Goal: Share content: Share content

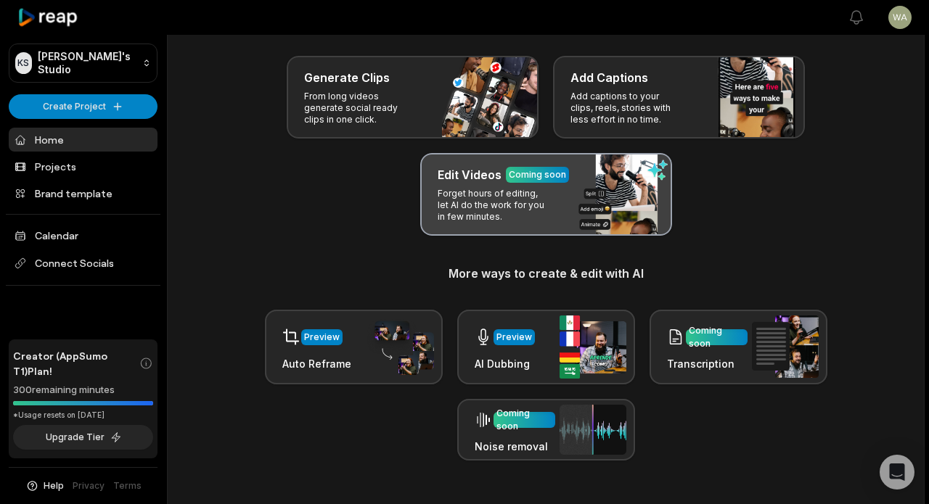
click at [529, 204] on p "Forget hours of editing, let AI do the work for you in few minutes." at bounding box center [493, 205] width 112 height 35
click at [517, 193] on p "Forget hours of editing, let AI do the work for you in few minutes." at bounding box center [493, 205] width 112 height 35
click at [475, 190] on p "Forget hours of editing, let AI do the work for you in few minutes." at bounding box center [493, 205] width 112 height 35
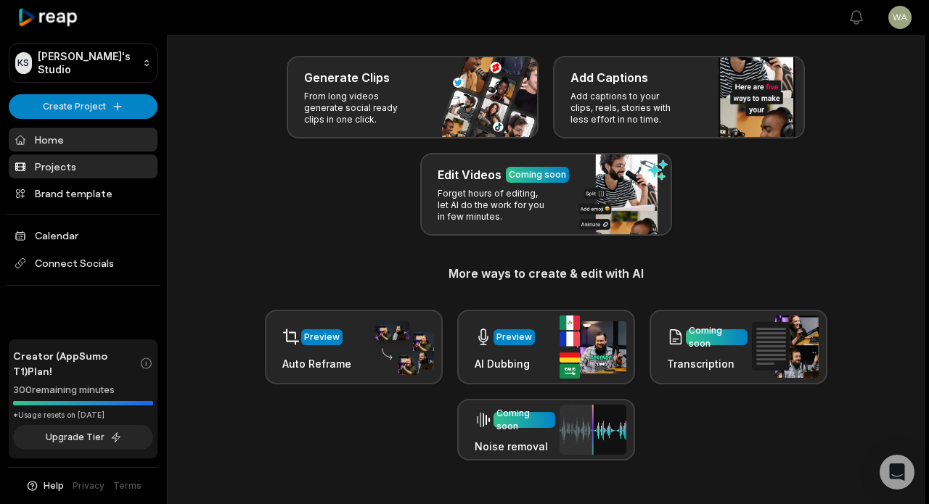
click at [120, 162] on link "Projects" at bounding box center [83, 167] width 149 height 24
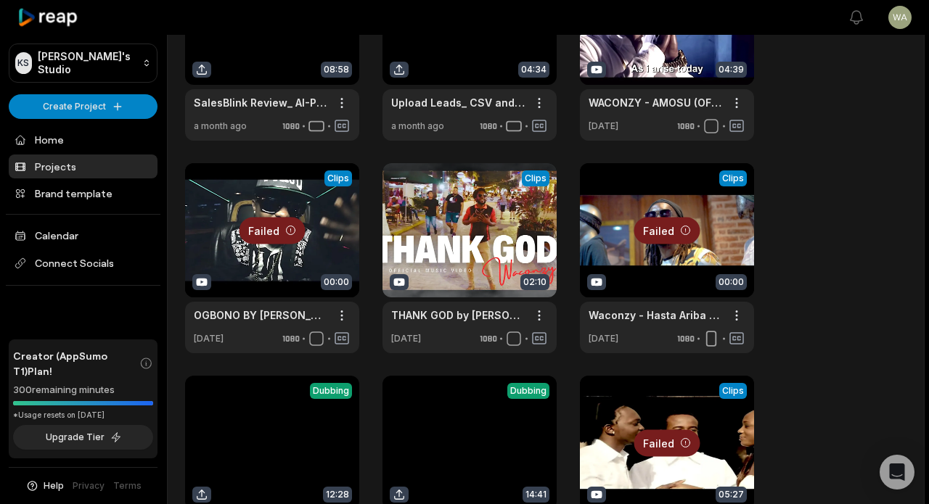
scroll to position [336, 0]
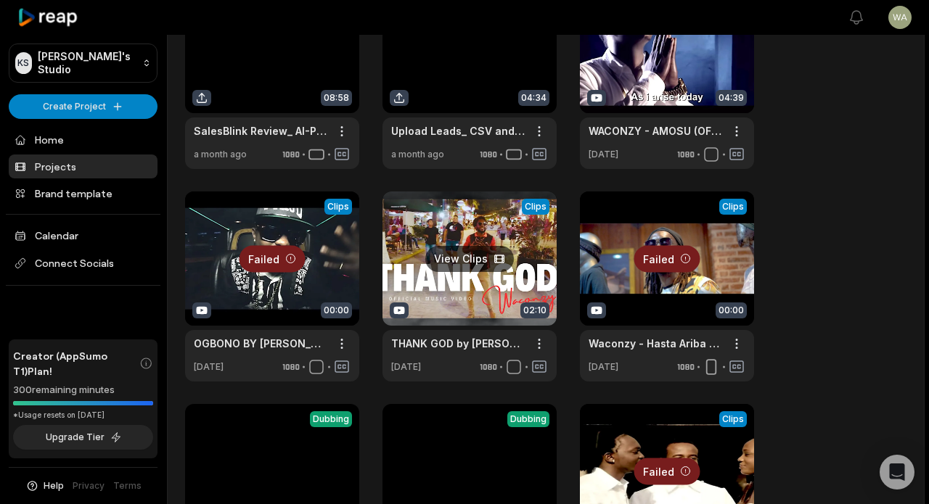
click at [493, 231] on link at bounding box center [469, 287] width 174 height 190
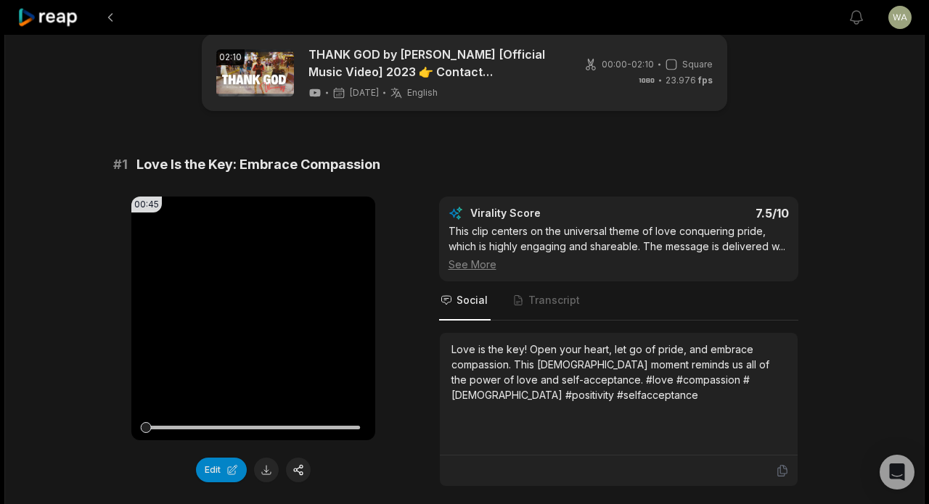
scroll to position [28, 0]
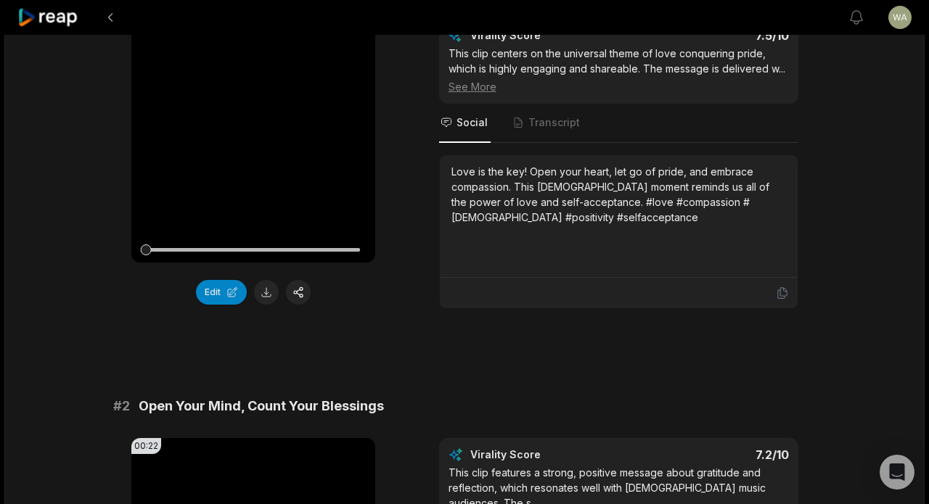
scroll to position [210, 0]
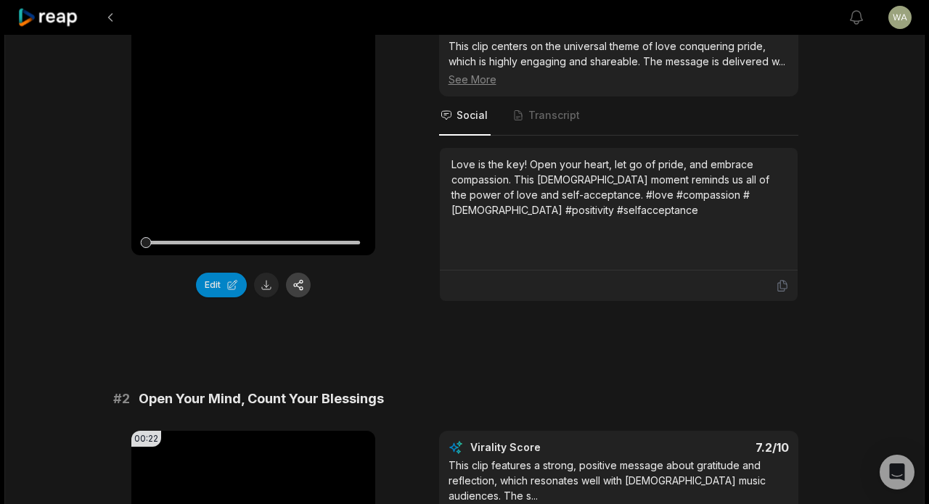
click at [304, 287] on button "button" at bounding box center [298, 285] width 25 height 25
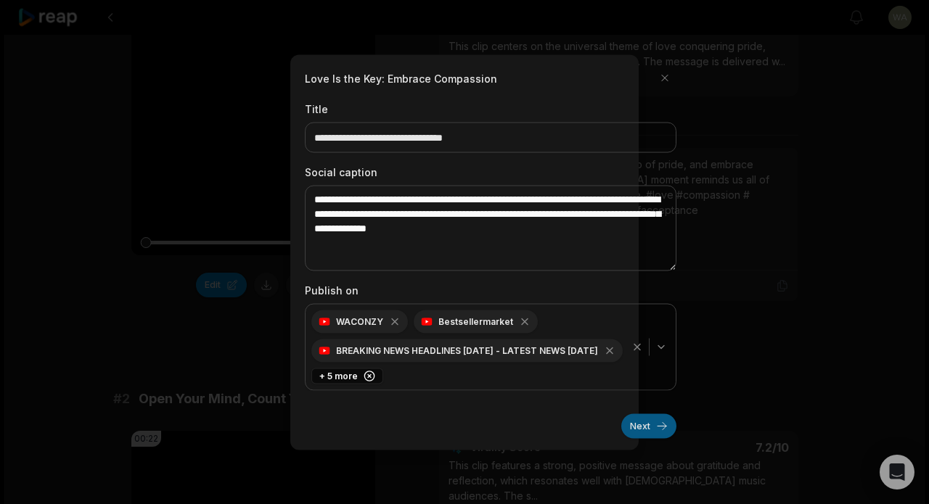
click at [665, 431] on button "Next" at bounding box center [648, 426] width 55 height 25
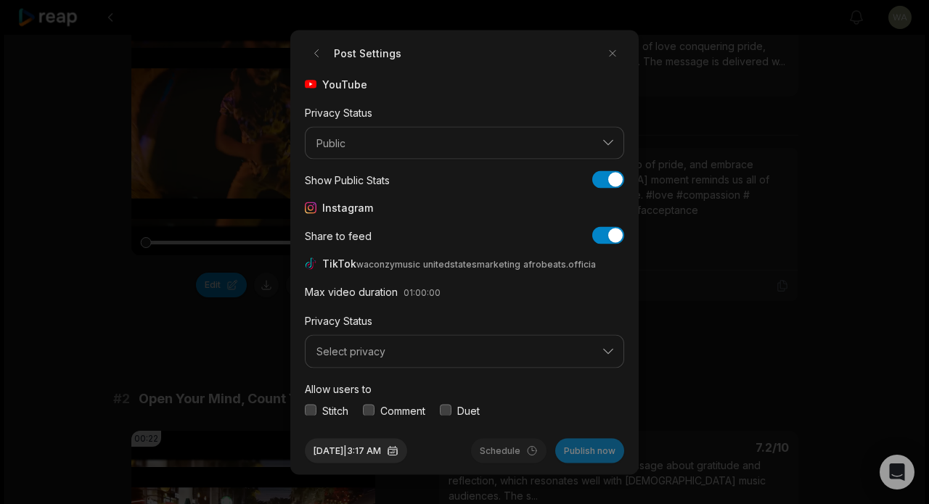
click at [453, 353] on span "Select privacy" at bounding box center [454, 351] width 276 height 13
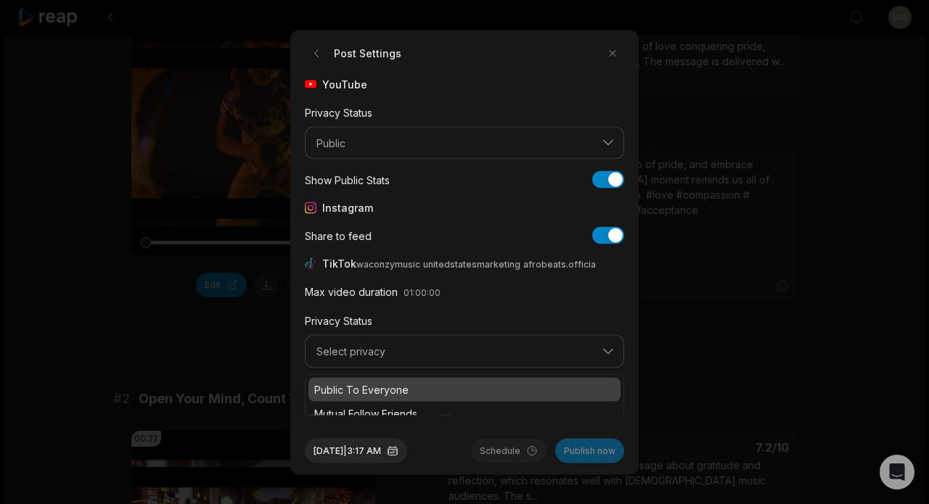
click at [435, 391] on p "Public To Everyone" at bounding box center [464, 389] width 300 height 15
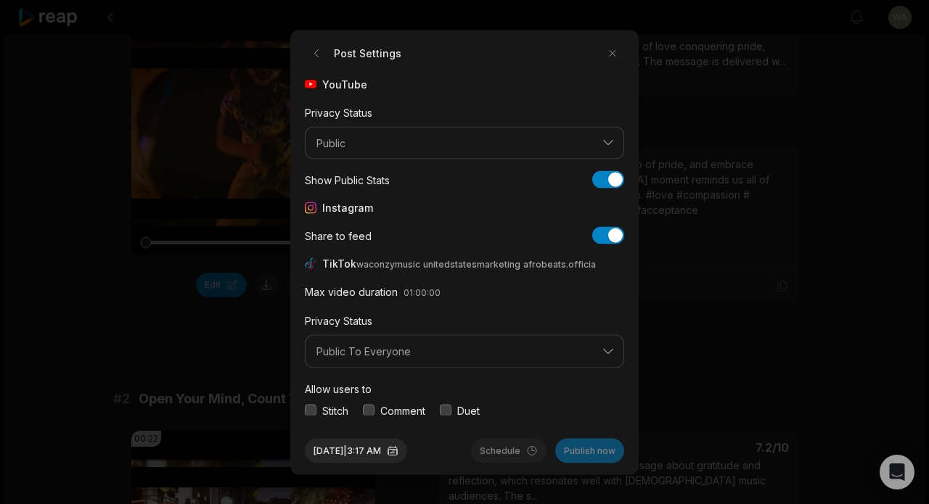
click at [316, 406] on button "button" at bounding box center [311, 411] width 12 height 12
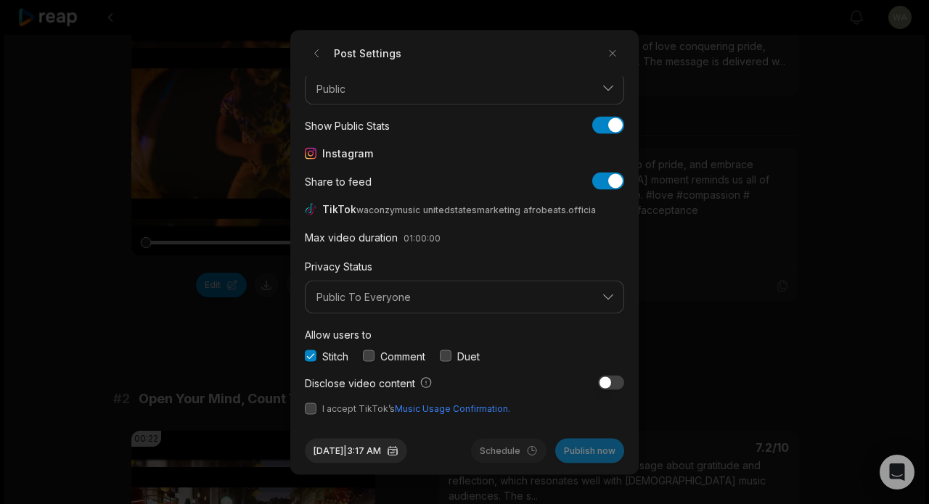
scroll to position [54, 0]
click at [309, 358] on button "button" at bounding box center [311, 357] width 12 height 12
click at [310, 415] on form "Post Settings YouTube Privacy Status Public Show Public Stats Show Public Stats…" at bounding box center [464, 252] width 319 height 422
click at [310, 411] on button "button" at bounding box center [311, 409] width 12 height 12
click at [596, 453] on button "Publish now" at bounding box center [589, 450] width 69 height 25
